Goal: Task Accomplishment & Management: Manage account settings

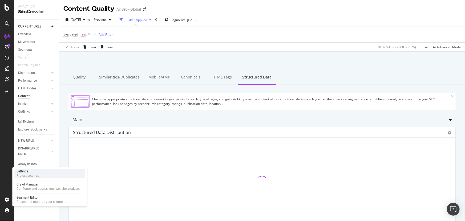
click at [29, 174] on div "Project settings" at bounding box center [28, 176] width 22 height 4
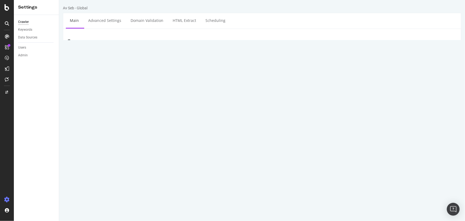
drag, startPoint x: 184, startPoint y: 69, endPoint x: 125, endPoint y: 67, distance: 59.2
click at [125, 67] on div "Start URLs [URL][DOMAIN_NAME]" at bounding box center [262, 73] width 398 height 17
paste textarea
paste textarea "[URL][DOMAIN_NAME]"
type textarea "[URL][DOMAIN_NAME]"
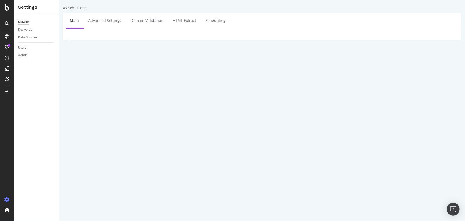
drag, startPoint x: 220, startPoint y: 189, endPoint x: 192, endPoint y: 189, distance: 27.7
click at [192, 189] on div "HTTP HTTPS HTTP + HTTPS [DOMAIN_NAME] and Subdomains User Agent: Mobile Desktop…" at bounding box center [295, 192] width 329 height 15
paste input "[URL][DOMAIN_NAME]"
drag, startPoint x: 214, startPoint y: 189, endPoint x: 194, endPoint y: 189, distance: 20.3
click at [194, 189] on div "HTTP HTTPS HTTP + HTTPS [URL][DOMAIN_NAME] and Subdomains User Agent: Mobile De…" at bounding box center [295, 192] width 329 height 15
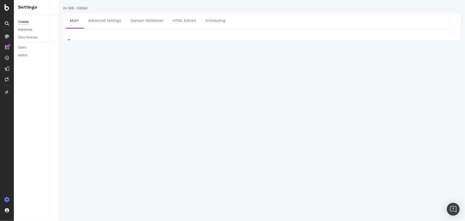
click at [245, 190] on input "[DOMAIN_NAME][URL]" at bounding box center [239, 189] width 77 height 9
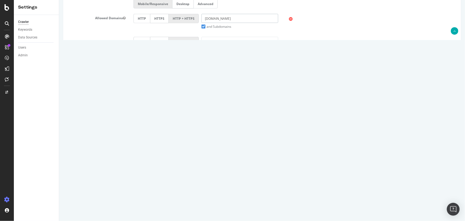
scroll to position [216, 0]
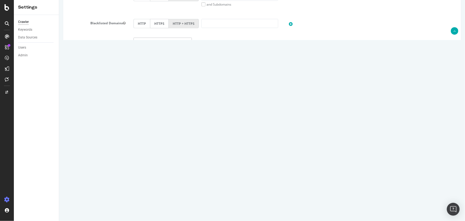
type input "[DOMAIN_NAME]"
click at [264, 205] on input "Save & Back to Project" at bounding box center [268, 204] width 39 height 8
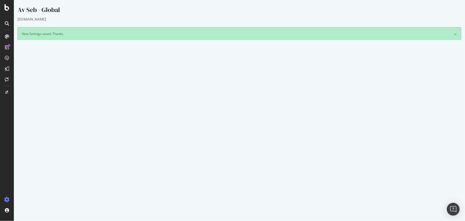
click at [234, 160] on button "Yes! Start Now" at bounding box center [232, 161] width 33 height 9
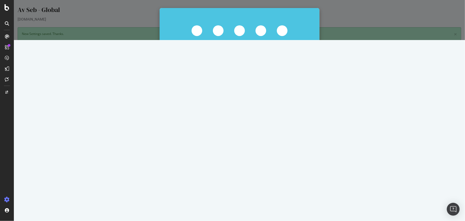
click at [255, 117] on button "Start Now Anyway" at bounding box center [249, 114] width 37 height 9
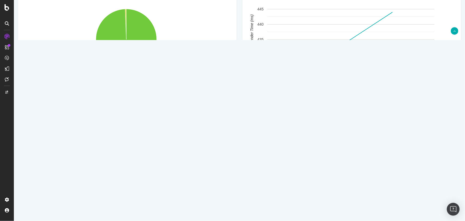
scroll to position [278, 0]
